Goal: Information Seeking & Learning: Learn about a topic

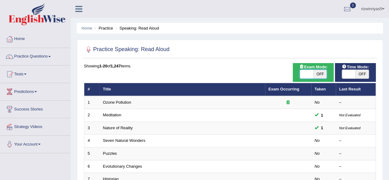
click at [307, 75] on span at bounding box center [307, 74] width 14 height 9
checkbox input "true"
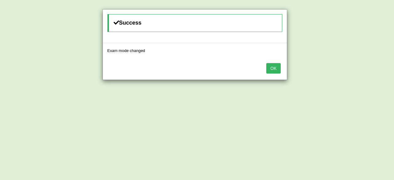
click at [273, 70] on button "OK" at bounding box center [273, 68] width 14 height 10
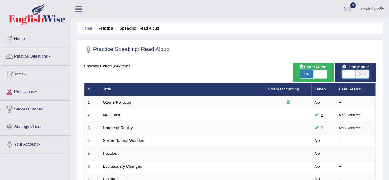
click at [354, 75] on span at bounding box center [349, 74] width 14 height 9
checkbox input "true"
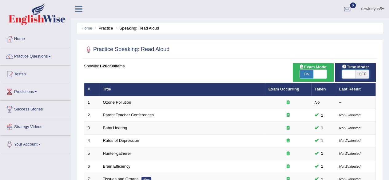
click at [350, 76] on span at bounding box center [349, 74] width 14 height 9
checkbox input "true"
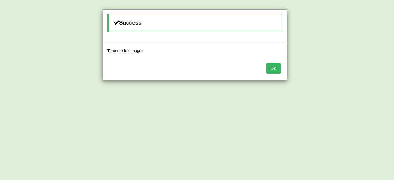
click at [273, 69] on button "OK" at bounding box center [273, 68] width 14 height 10
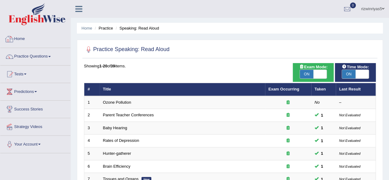
click at [23, 39] on link "Home" at bounding box center [35, 37] width 70 height 15
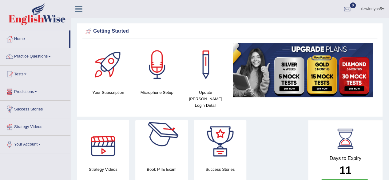
click at [143, 136] on div at bounding box center [161, 141] width 43 height 43
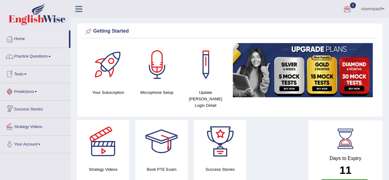
click at [23, 71] on link "Tests" at bounding box center [35, 73] width 70 height 15
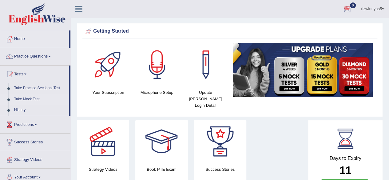
click at [29, 98] on link "Take Mock Test" at bounding box center [40, 99] width 58 height 11
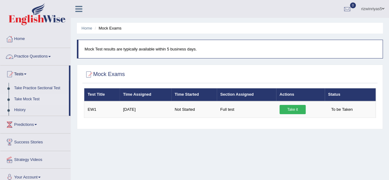
click at [54, 56] on link "Practice Questions" at bounding box center [35, 55] width 70 height 15
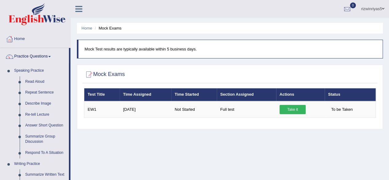
click at [353, 30] on ul "Home Mock Exams" at bounding box center [230, 28] width 306 height 11
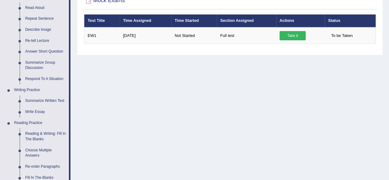
scroll to position [68, 0]
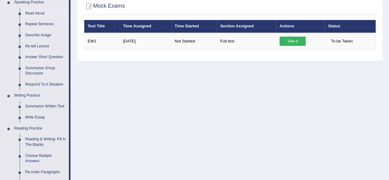
click at [38, 11] on link "Read Aloud" at bounding box center [45, 13] width 46 height 11
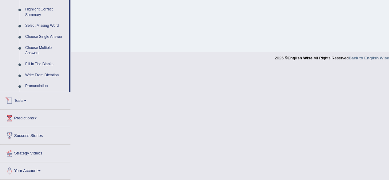
scroll to position [220, 0]
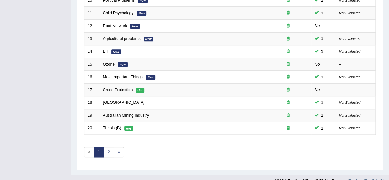
scroll to position [224, 0]
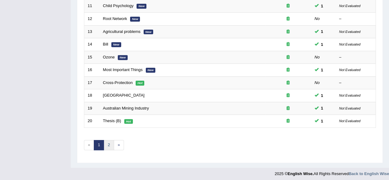
click at [109, 145] on link "2" at bounding box center [109, 145] width 10 height 10
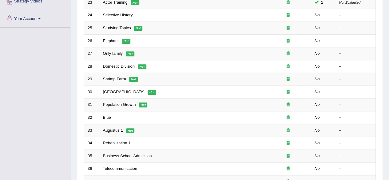
scroll to position [212, 0]
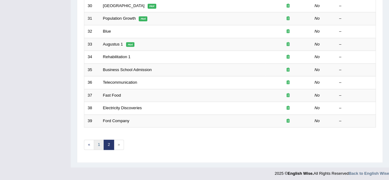
click at [98, 143] on link "1" at bounding box center [99, 145] width 10 height 10
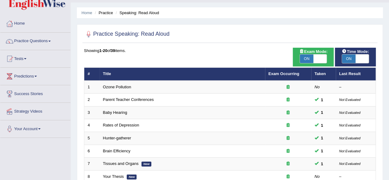
scroll to position [34, 0]
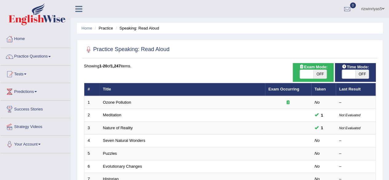
click at [317, 75] on span "OFF" at bounding box center [320, 74] width 14 height 9
checkbox input "true"
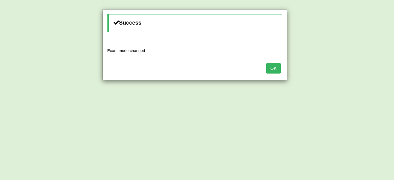
click at [277, 65] on button "OK" at bounding box center [273, 68] width 14 height 10
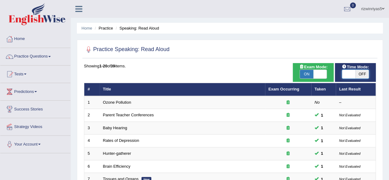
click at [353, 75] on span at bounding box center [349, 74] width 14 height 9
checkbox input "true"
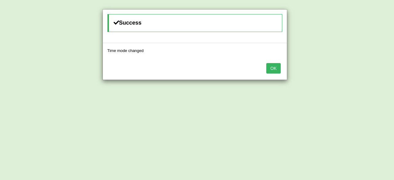
click at [269, 68] on button "OK" at bounding box center [273, 68] width 14 height 10
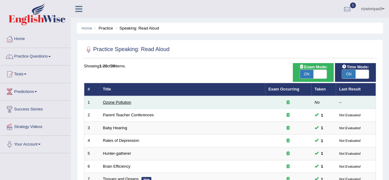
click at [116, 102] on link "Ozone Pollution" at bounding box center [117, 102] width 28 height 5
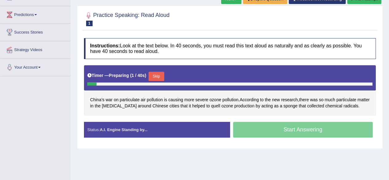
scroll to position [80, 0]
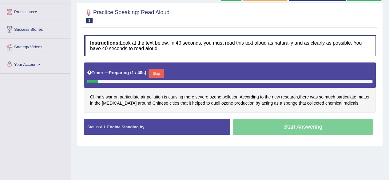
drag, startPoint x: 393, startPoint y: 28, endPoint x: 393, endPoint y: 70, distance: 41.8
click at [389, 70] on html "Toggle navigation Home Practice Questions Speaking Practice Read Aloud Repeat S…" at bounding box center [194, 10] width 389 height 180
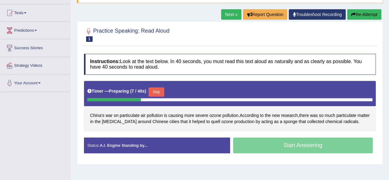
scroll to position [68, 0]
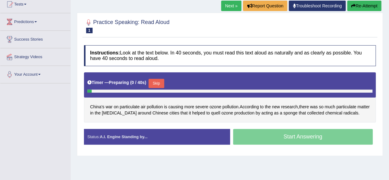
drag, startPoint x: 0, startPoint y: 0, endPoint x: 308, endPoint y: 56, distance: 313.2
click at [308, 56] on h4 "Instructions: Look at the text below. In 40 seconds, you must read this text al…" at bounding box center [230, 55] width 292 height 21
drag, startPoint x: 378, startPoint y: 54, endPoint x: 393, endPoint y: 66, distance: 19.0
click at [389, 66] on html "Toggle navigation Home Practice Questions Speaking Practice Read Aloud Repeat S…" at bounding box center [194, 20] width 389 height 180
click at [164, 81] on button "Skip" at bounding box center [156, 83] width 15 height 9
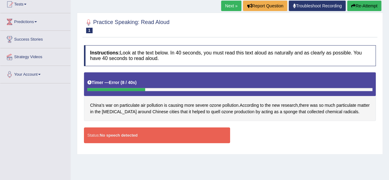
click at [306, 4] on link "Troubleshoot Recording" at bounding box center [317, 6] width 57 height 10
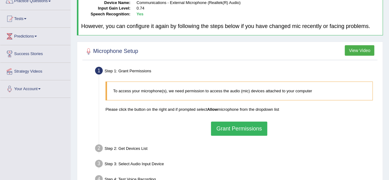
scroll to position [64, 0]
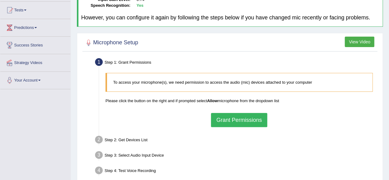
click at [249, 122] on button "Grant Permissions" at bounding box center [239, 120] width 56 height 14
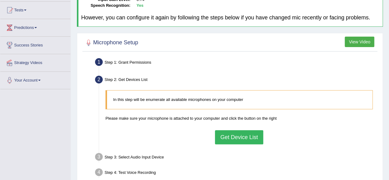
click at [260, 143] on button "Get Device List" at bounding box center [239, 137] width 48 height 14
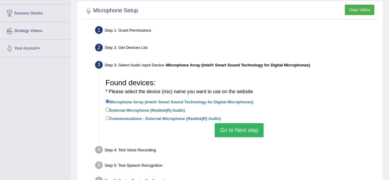
scroll to position [98, 0]
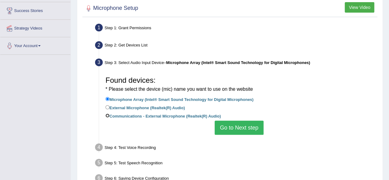
click at [109, 115] on input "Communications - External Microphone (Realtek(R) Audio)" at bounding box center [108, 116] width 4 height 4
radio input "true"
click at [249, 129] on button "Go to Next step" at bounding box center [239, 128] width 49 height 14
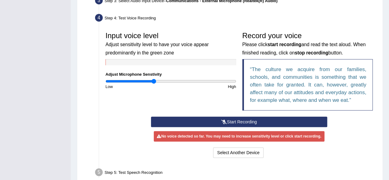
scroll to position [161, 0]
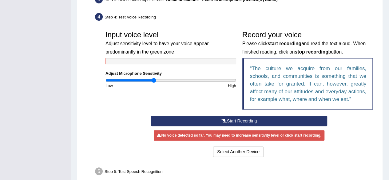
click at [281, 122] on button "Start Recording" at bounding box center [239, 121] width 176 height 10
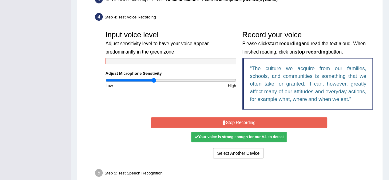
click at [281, 122] on button "Stop Recording" at bounding box center [239, 122] width 176 height 10
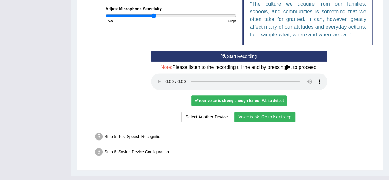
scroll to position [235, 0]
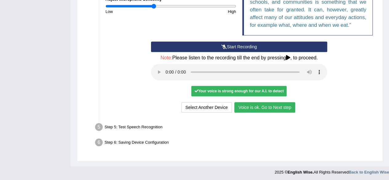
click at [266, 106] on button "Voice is ok. Go to Next step" at bounding box center [264, 107] width 61 height 10
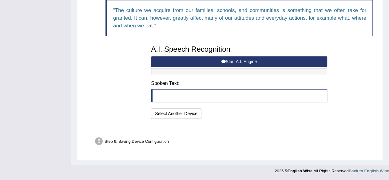
scroll to position [211, 0]
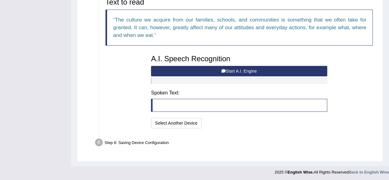
click at [273, 71] on button "Start A.I. Engine" at bounding box center [239, 71] width 176 height 10
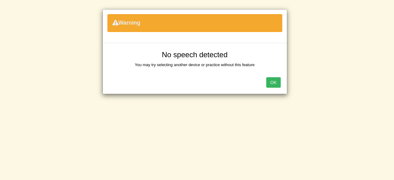
click at [277, 83] on button "OK" at bounding box center [273, 82] width 14 height 10
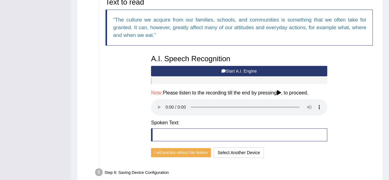
click at [269, 68] on button "Start A.I. Engine" at bounding box center [239, 71] width 176 height 10
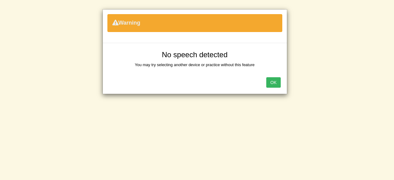
click at [272, 80] on button "OK" at bounding box center [273, 82] width 14 height 10
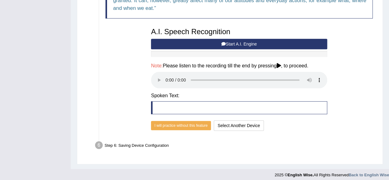
scroll to position [241, 0]
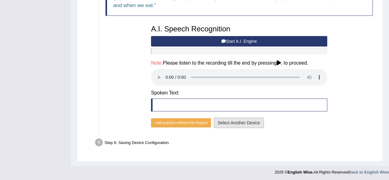
click at [245, 123] on button "Select Another Device" at bounding box center [239, 123] width 50 height 10
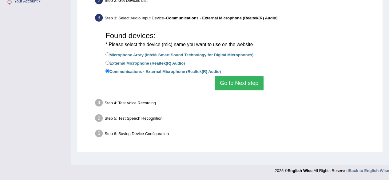
scroll to position [143, 0]
click at [109, 62] on input "External Microphone (Realtek(R) Audio)" at bounding box center [108, 63] width 4 height 4
radio input "true"
click at [226, 82] on button "Go to Next step" at bounding box center [239, 83] width 49 height 14
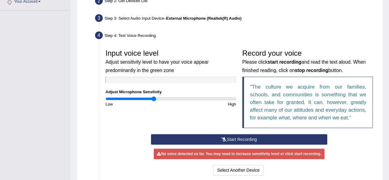
click at [249, 135] on button "Start Recording" at bounding box center [239, 139] width 176 height 10
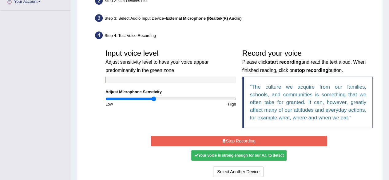
click at [221, 138] on button "Stop Recording" at bounding box center [239, 141] width 176 height 10
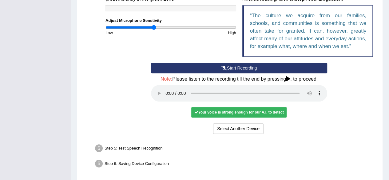
scroll to position [222, 0]
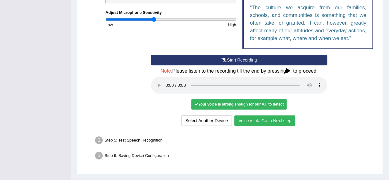
click at [288, 122] on button "Voice is ok. Go to Next step" at bounding box center [264, 120] width 61 height 10
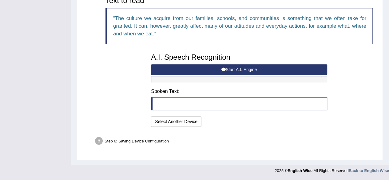
scroll to position [211, 0]
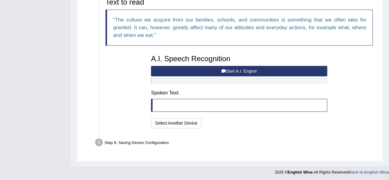
click at [242, 70] on button "Start A.I. Engine" at bounding box center [239, 71] width 176 height 10
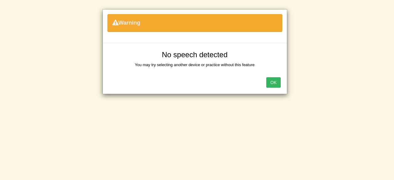
click at [276, 86] on button "OK" at bounding box center [273, 82] width 14 height 10
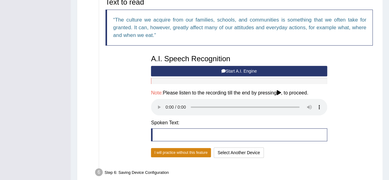
click at [192, 148] on button "I will practice without this feature" at bounding box center [181, 152] width 60 height 9
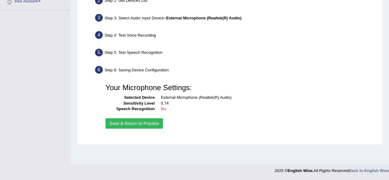
scroll to position [143, 0]
click at [146, 122] on button "Save & Return to Practice" at bounding box center [135, 123] width 58 height 10
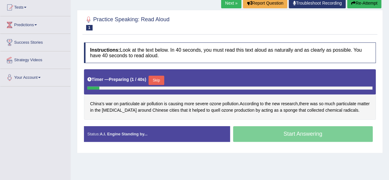
scroll to position [75, 0]
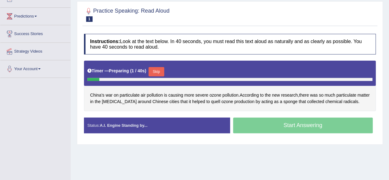
drag, startPoint x: 0, startPoint y: 0, endPoint x: 393, endPoint y: 85, distance: 402.5
click at [389, 85] on html "Toggle navigation Home Practice Questions Speaking Practice Read Aloud Repeat S…" at bounding box center [194, 15] width 389 height 180
click at [155, 74] on button "Skip" at bounding box center [156, 71] width 15 height 9
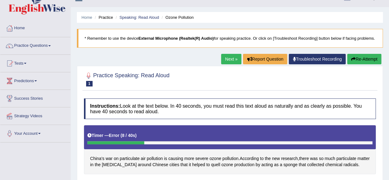
scroll to position [10, 0]
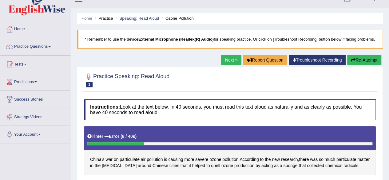
click at [145, 17] on link "Speaking: Read Aloud" at bounding box center [139, 18] width 40 height 5
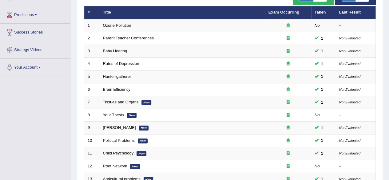
scroll to position [89, 0]
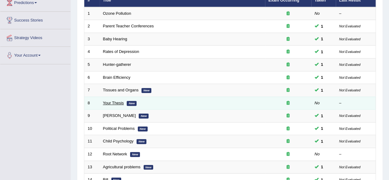
click at [109, 101] on link "Your Thesis" at bounding box center [113, 103] width 21 height 5
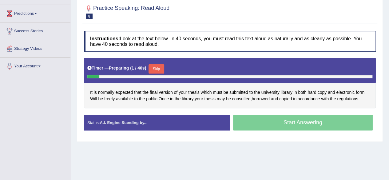
scroll to position [89, 0]
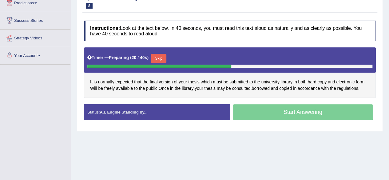
click at [165, 59] on button "Skip" at bounding box center [158, 58] width 15 height 9
